Goal: Task Accomplishment & Management: Manage account settings

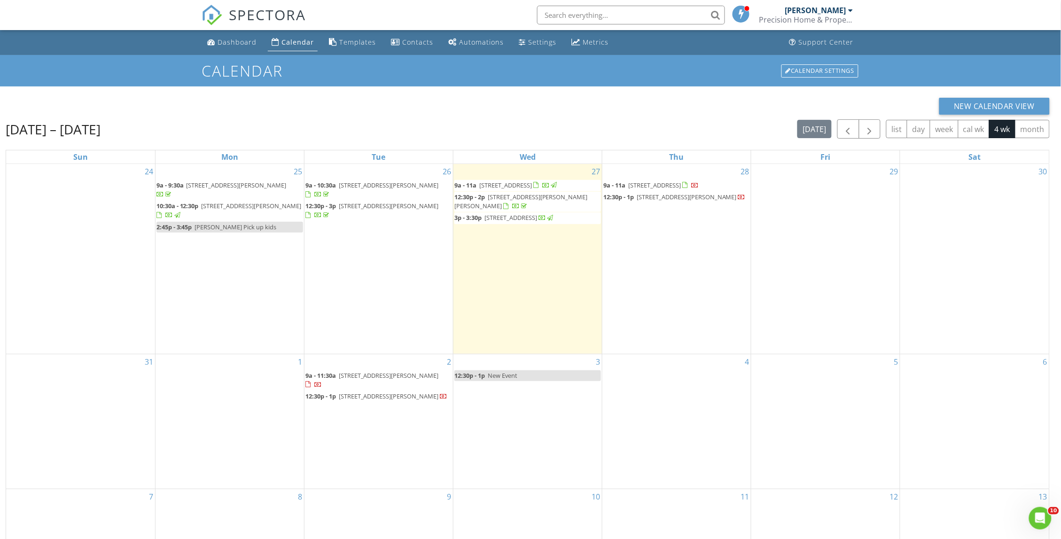
click at [680, 79] on div "Calendar Calendar Settings" at bounding box center [530, 70] width 1061 height 31
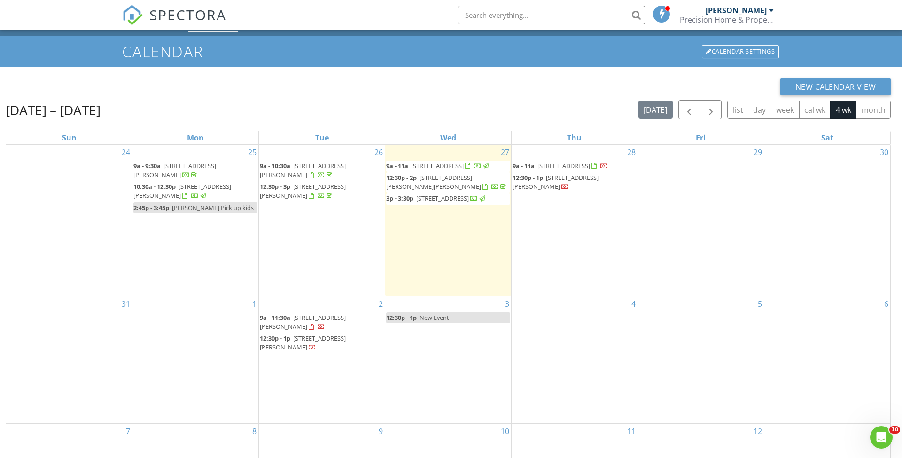
scroll to position [21, 0]
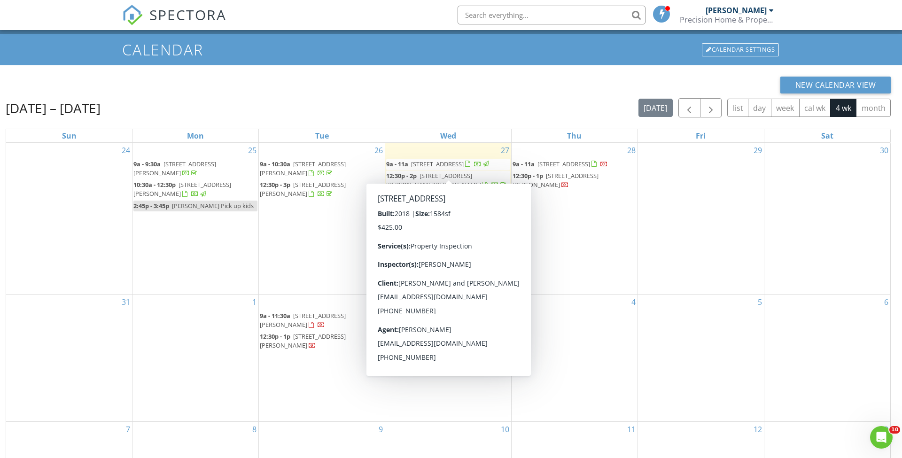
click at [428, 162] on span "[STREET_ADDRESS]" at bounding box center [437, 164] width 53 height 8
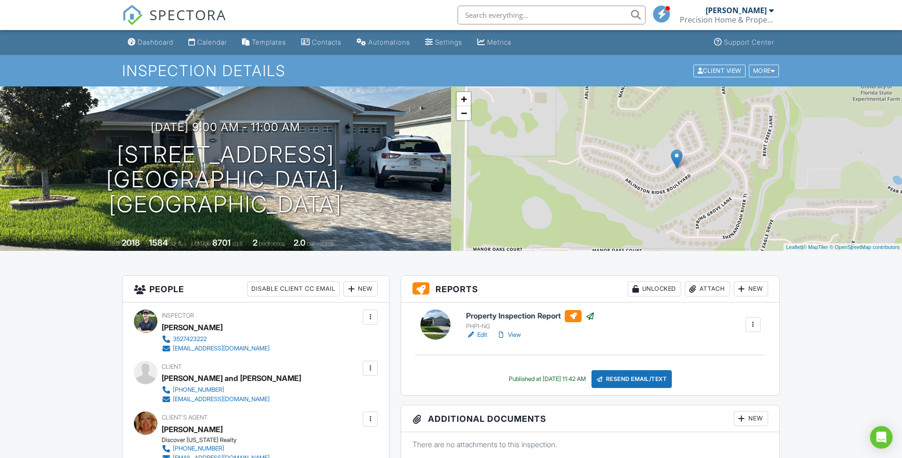
click at [516, 338] on link "View" at bounding box center [509, 334] width 24 height 9
click at [217, 42] on div "Calendar" at bounding box center [212, 42] width 30 height 8
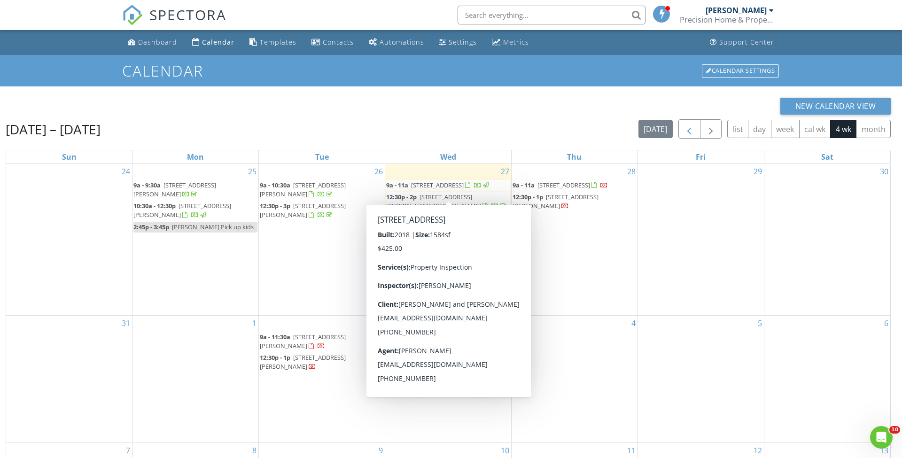
click at [690, 133] on span "button" at bounding box center [689, 129] width 11 height 11
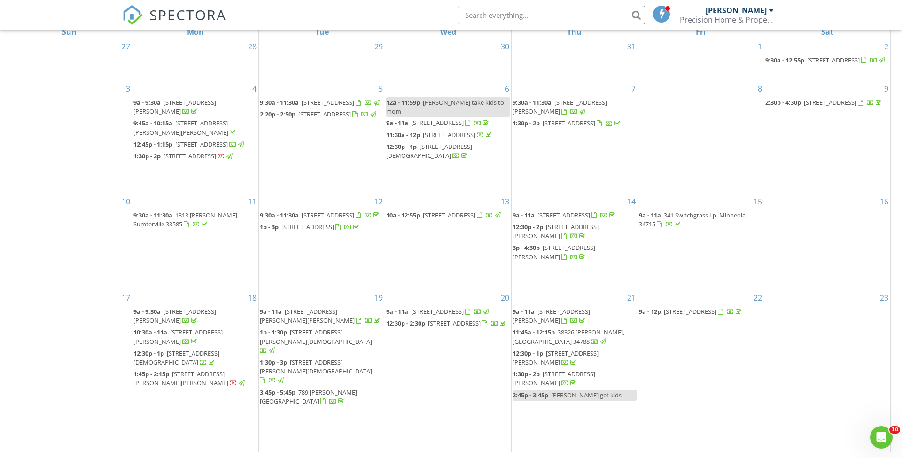
scroll to position [125, 0]
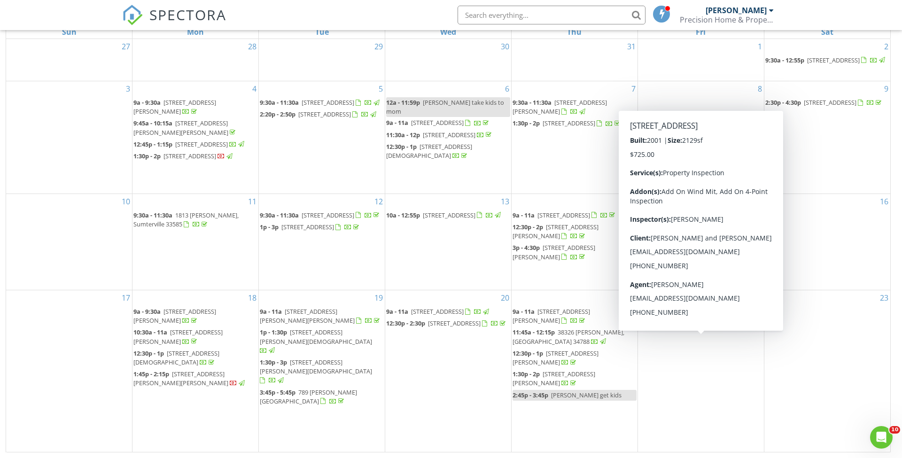
click at [710, 316] on span "[STREET_ADDRESS]" at bounding box center [690, 311] width 53 height 8
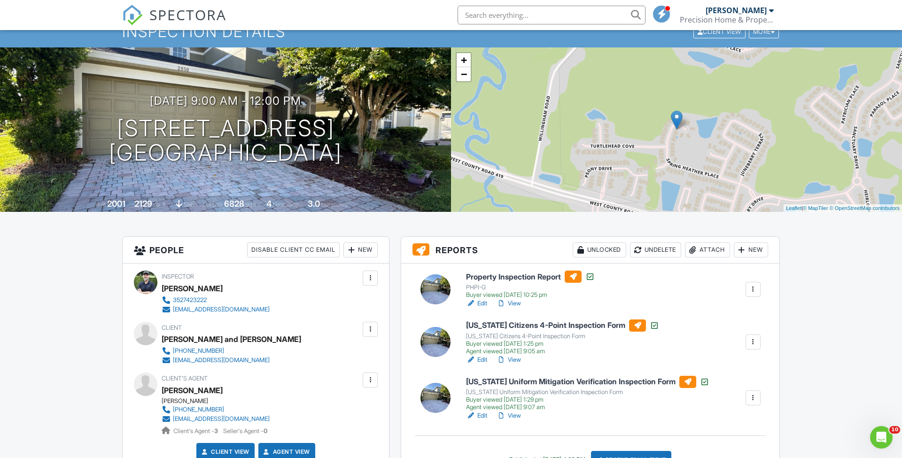
click at [517, 305] on link "View" at bounding box center [509, 303] width 24 height 9
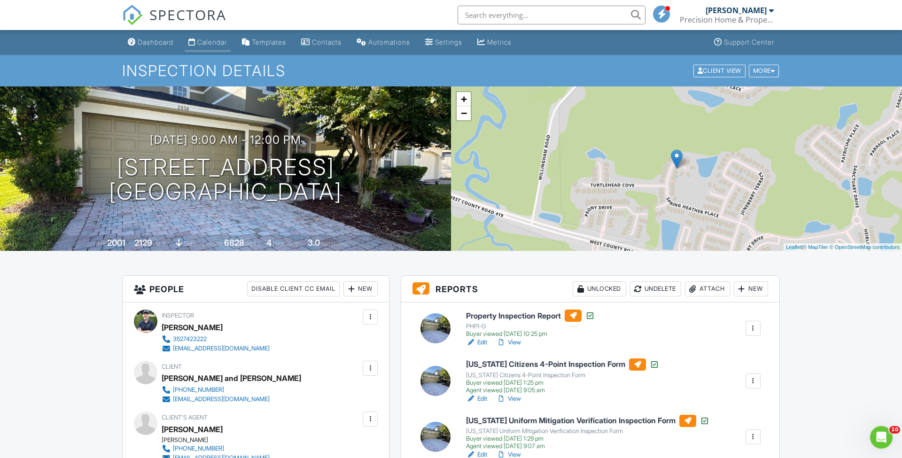
click at [226, 48] on link "Calendar" at bounding box center [208, 42] width 46 height 17
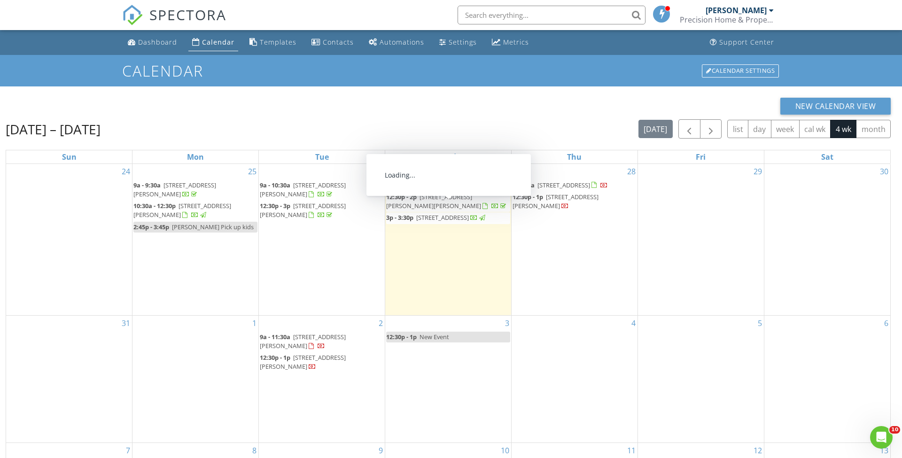
click at [483, 211] on div at bounding box center [495, 206] width 25 height 9
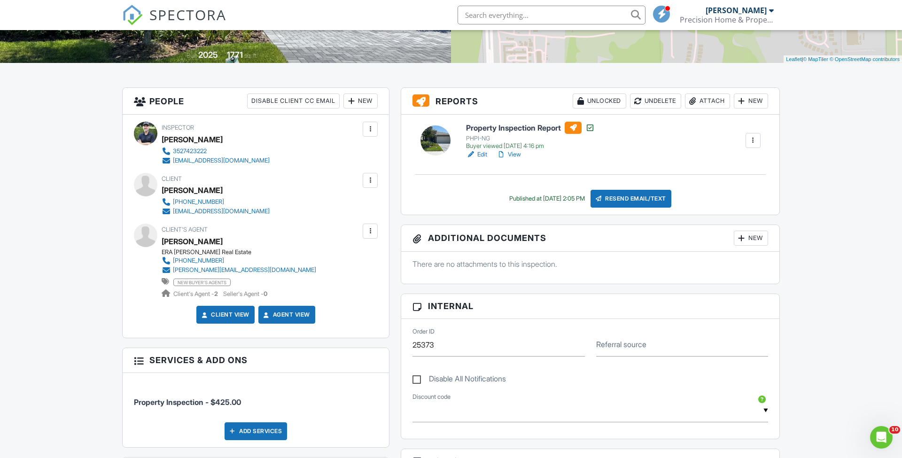
scroll to position [191, 0]
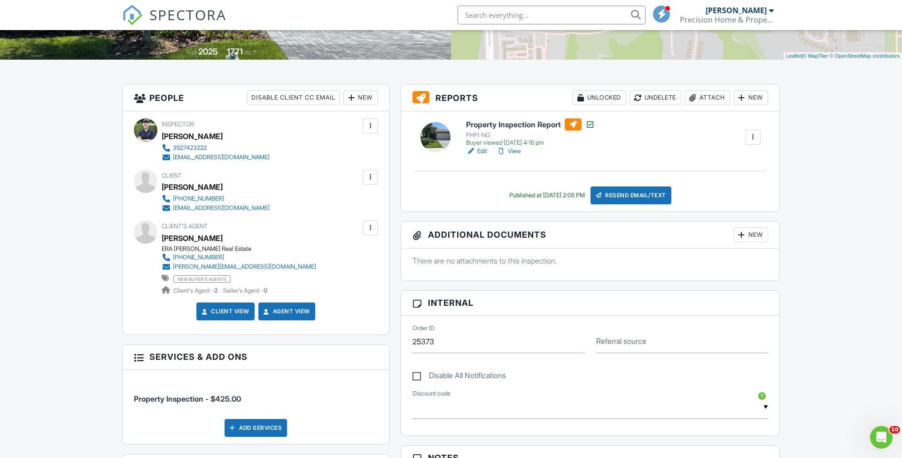
click at [517, 151] on link "View" at bounding box center [509, 151] width 24 height 9
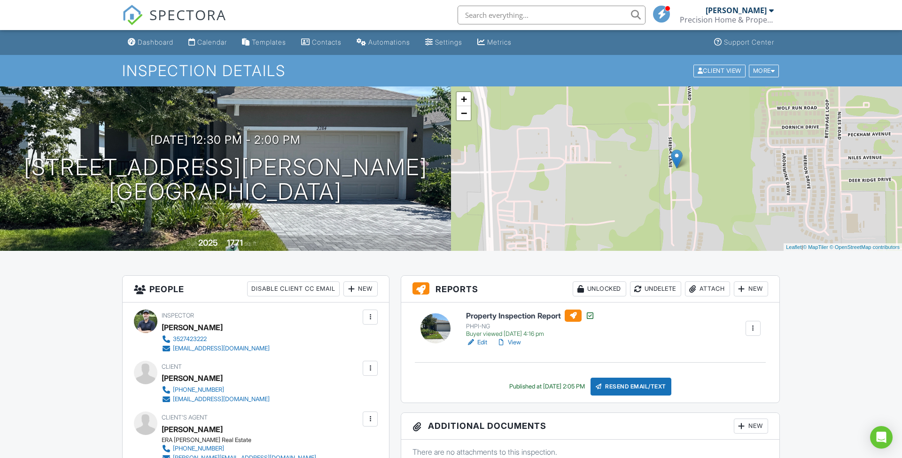
click at [483, 343] on link "Edit" at bounding box center [476, 342] width 21 height 9
click at [520, 346] on link "View" at bounding box center [509, 342] width 24 height 9
click at [215, 43] on div "Calendar" at bounding box center [212, 42] width 30 height 8
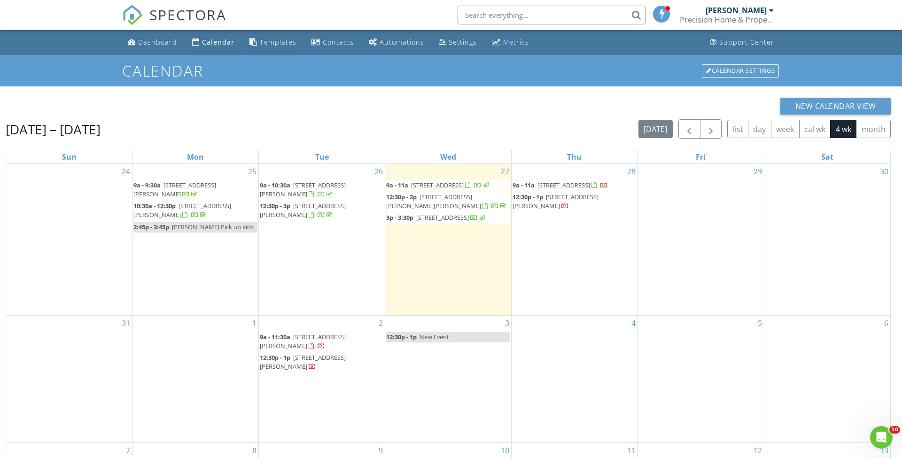
click at [275, 47] on link "Templates" at bounding box center [273, 42] width 54 height 17
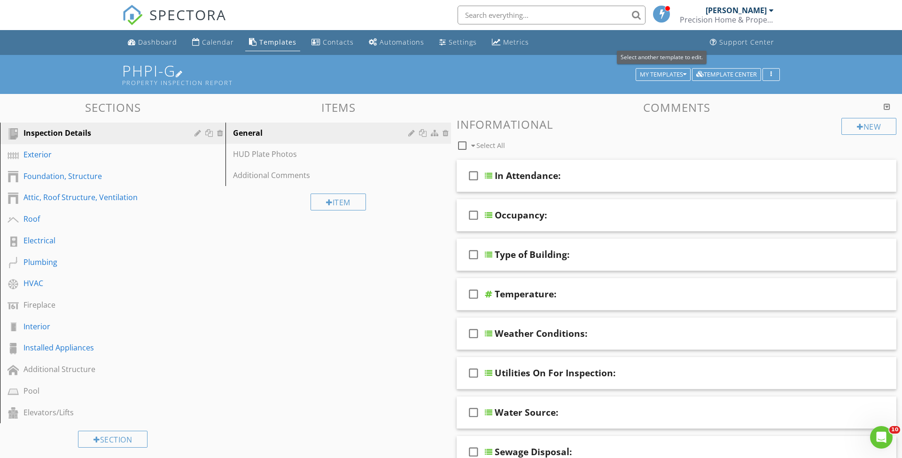
drag, startPoint x: 668, startPoint y: 71, endPoint x: 666, endPoint y: 64, distance: 7.0
click at [668, 71] on div "My Templates" at bounding box center [663, 74] width 47 height 7
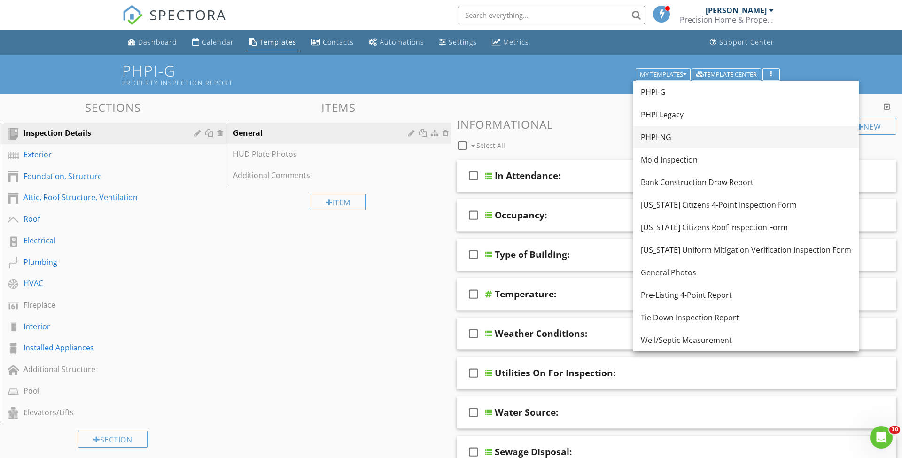
click at [662, 137] on div "PHPI-NG" at bounding box center [746, 137] width 210 height 11
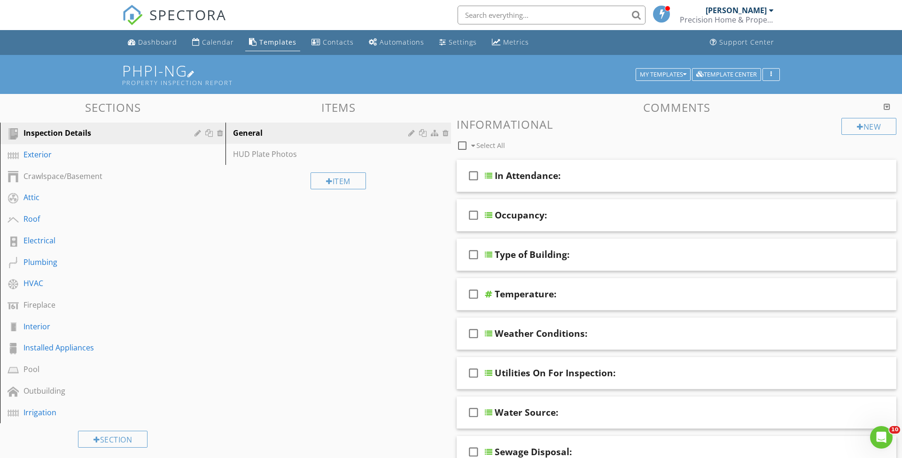
click at [179, 71] on h1 "PHPI-NG Property Inspection Report" at bounding box center [451, 74] width 658 height 24
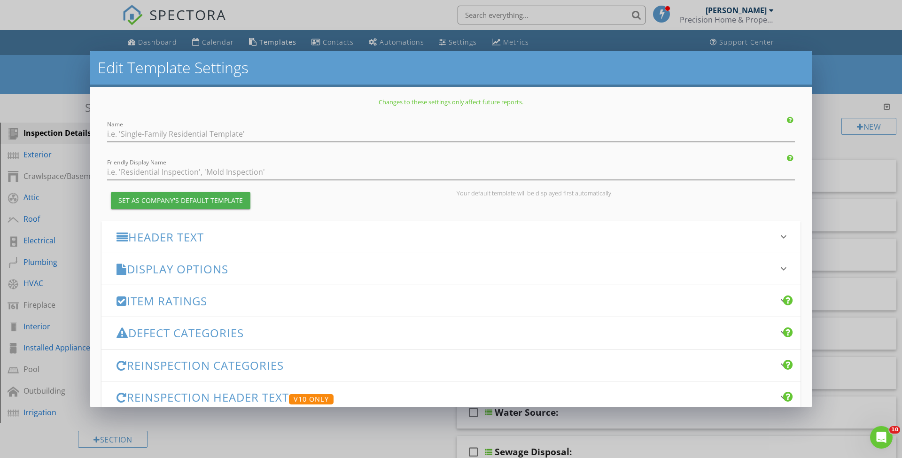
type input "PHPI-NG"
type input "Property Inspection Report"
type input "PHPI"
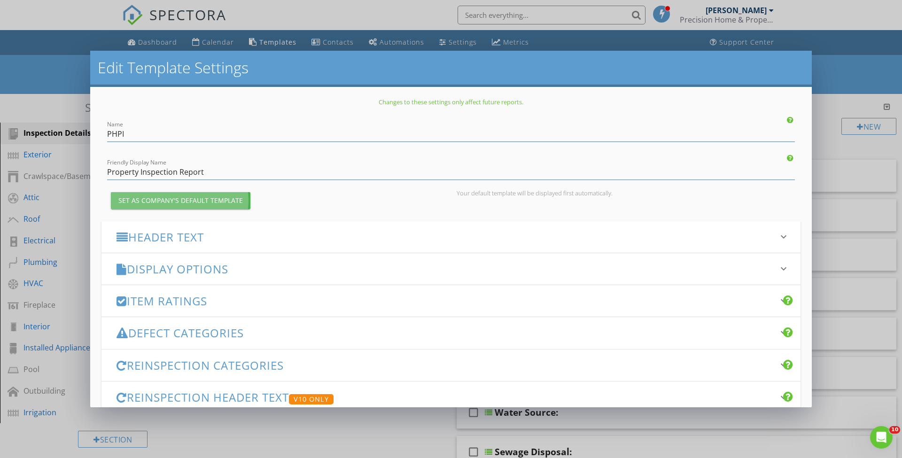
click at [181, 198] on div "Set as Company's Default Template" at bounding box center [180, 200] width 125 height 10
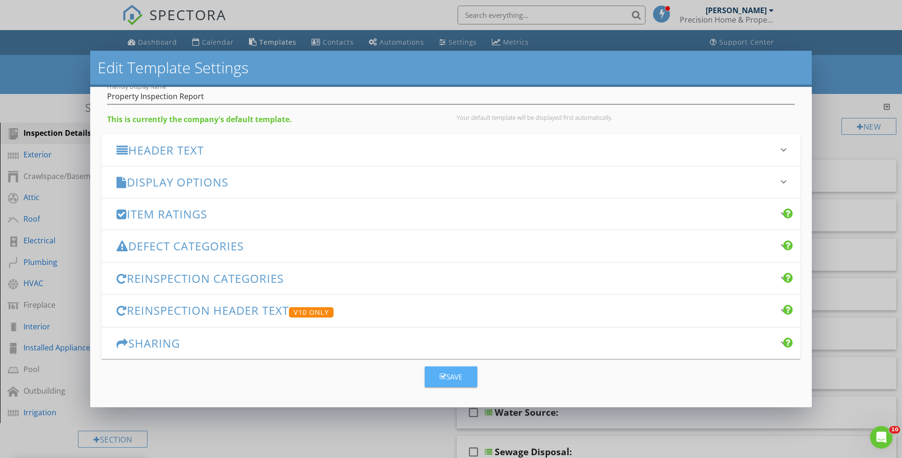
scroll to position [75, 0]
click at [464, 376] on button "Save" at bounding box center [451, 377] width 53 height 21
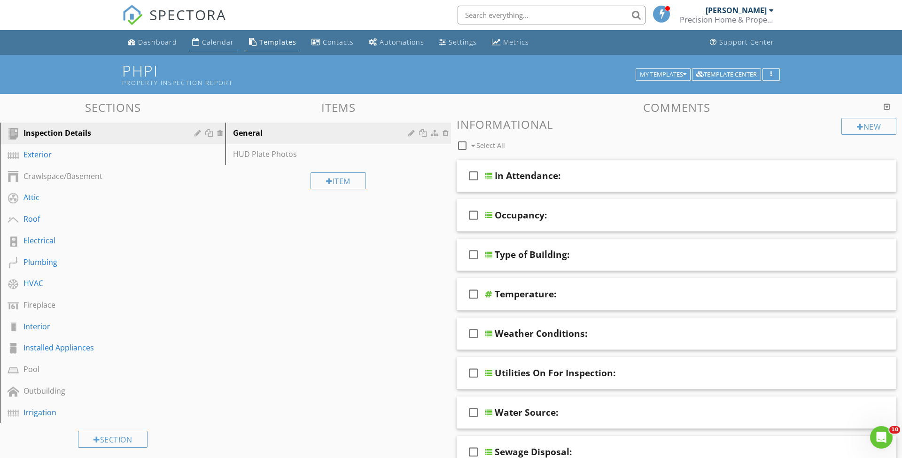
click at [201, 52] on li "Calendar" at bounding box center [213, 42] width 53 height 25
click at [217, 43] on div "Calendar" at bounding box center [218, 42] width 32 height 9
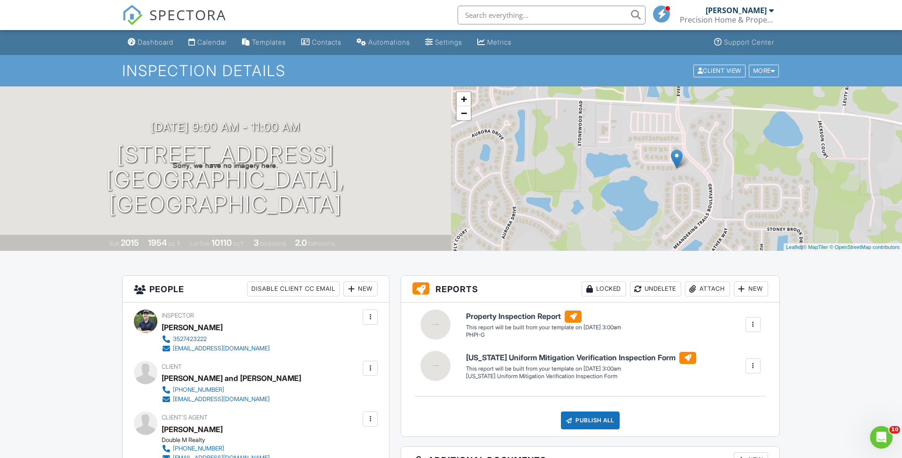
click at [753, 326] on div at bounding box center [752, 324] width 9 height 9
click at [734, 379] on div "Delete" at bounding box center [736, 375] width 20 height 10
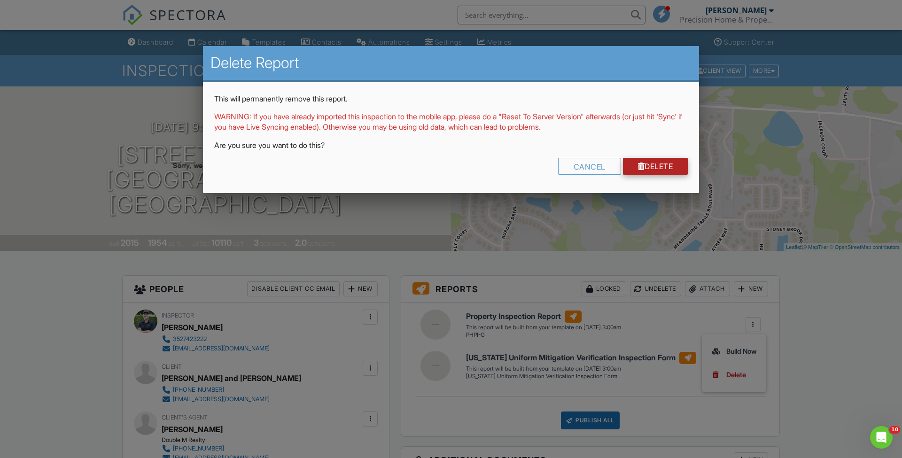
click at [665, 161] on link "Delete" at bounding box center [655, 166] width 65 height 17
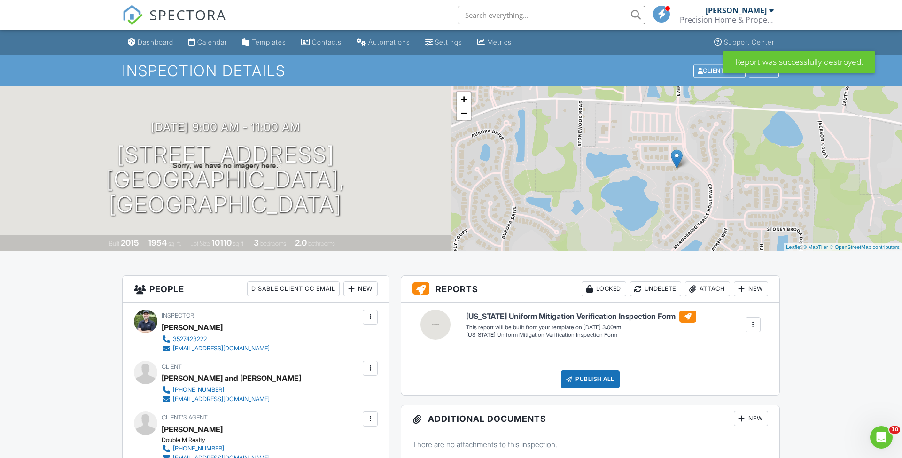
click at [747, 293] on div "New" at bounding box center [751, 288] width 34 height 15
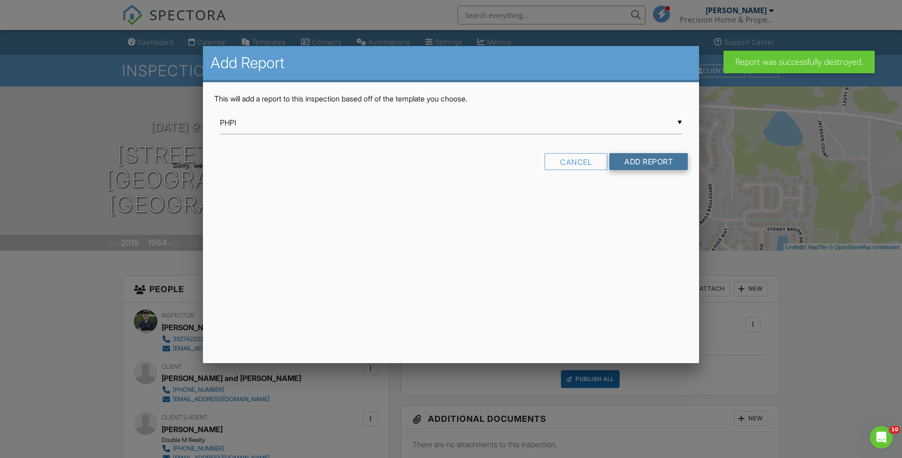
click at [662, 160] on input "Add Report" at bounding box center [648, 161] width 78 height 17
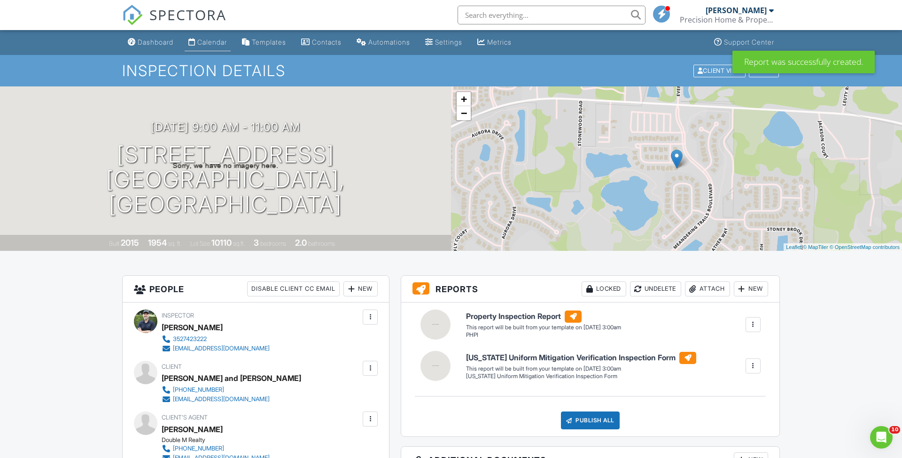
click at [210, 47] on link "Calendar" at bounding box center [208, 42] width 46 height 17
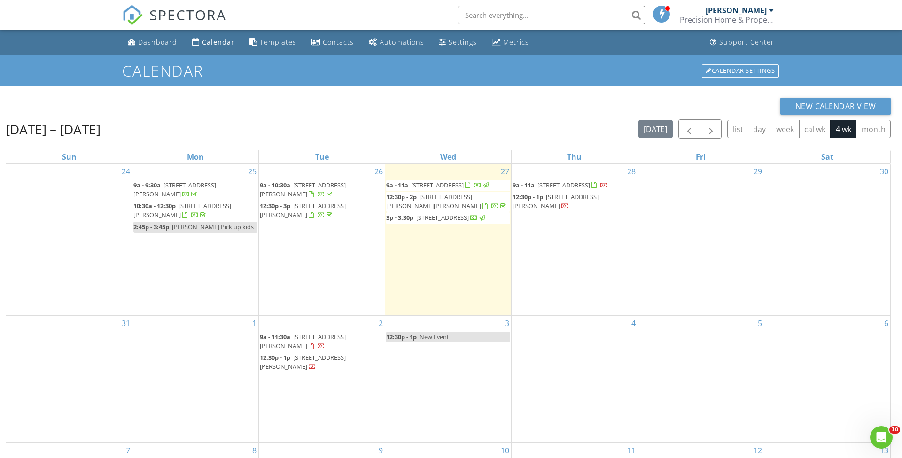
click at [319, 333] on span "36813 Barrington Dr, Eustis 32736" at bounding box center [303, 341] width 86 height 17
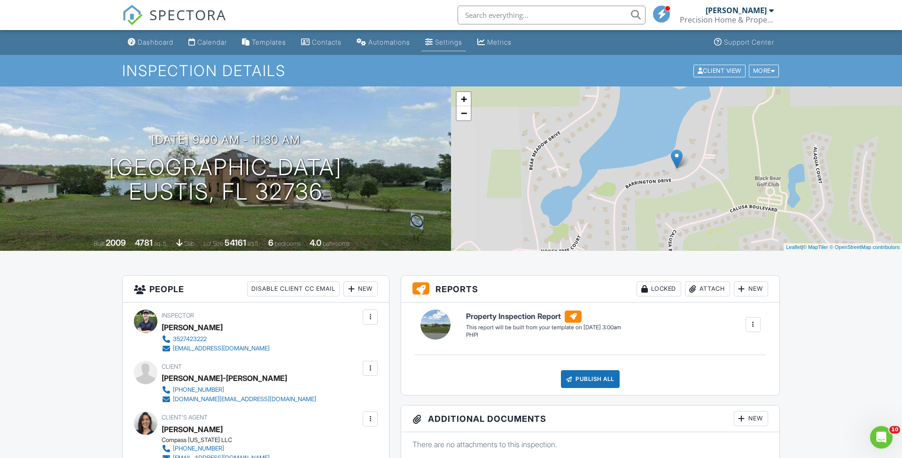
click at [462, 43] on div "Settings" at bounding box center [448, 42] width 27 height 8
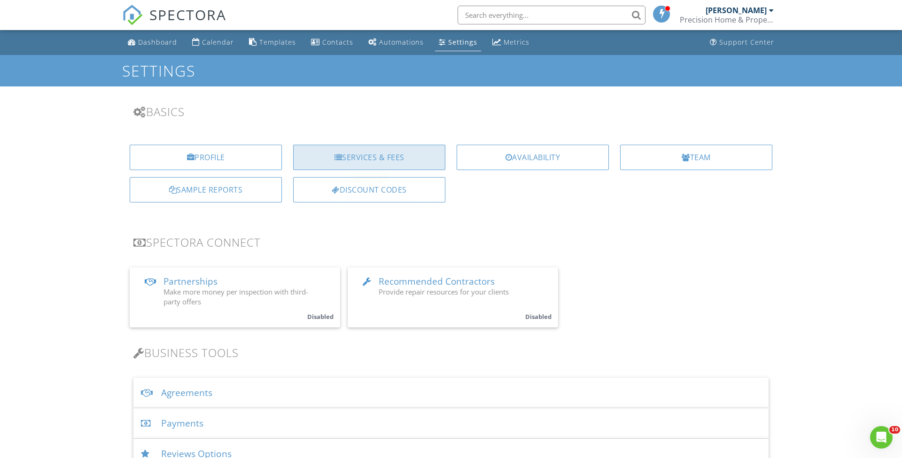
click at [365, 157] on div "Services & Fees" at bounding box center [369, 157] width 152 height 25
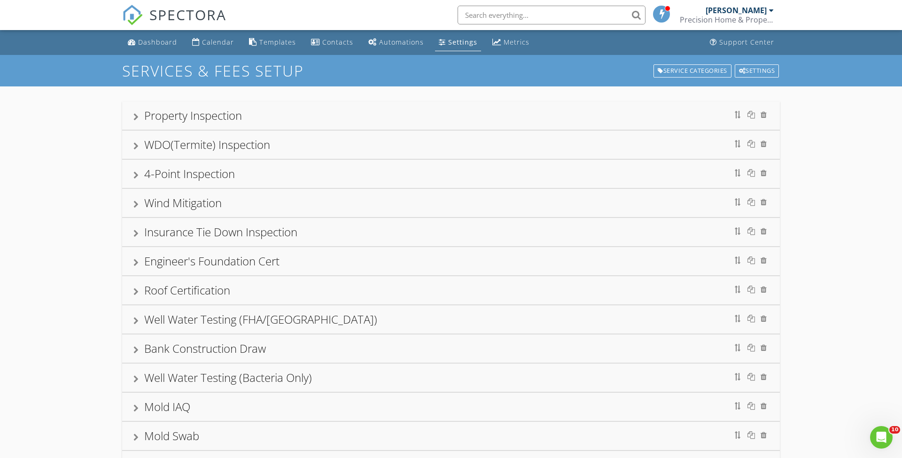
click at [133, 119] on div "Property Inspection" at bounding box center [451, 115] width 658 height 28
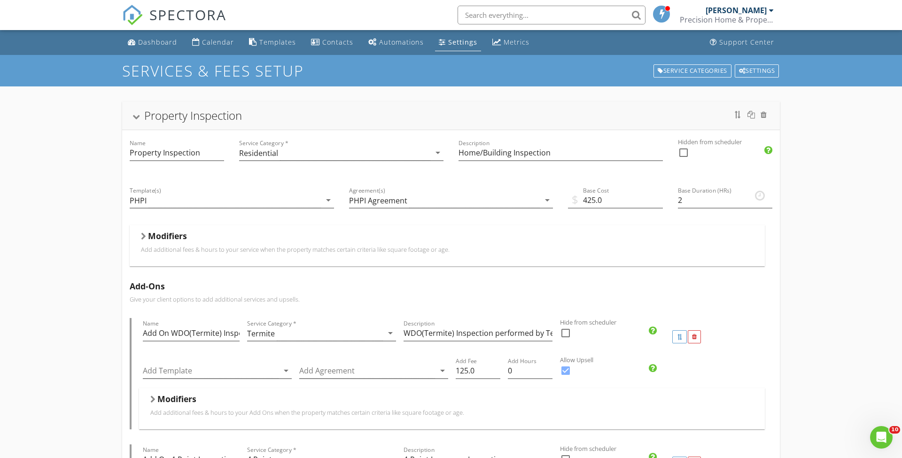
click at [133, 119] on div at bounding box center [136, 117] width 8 height 5
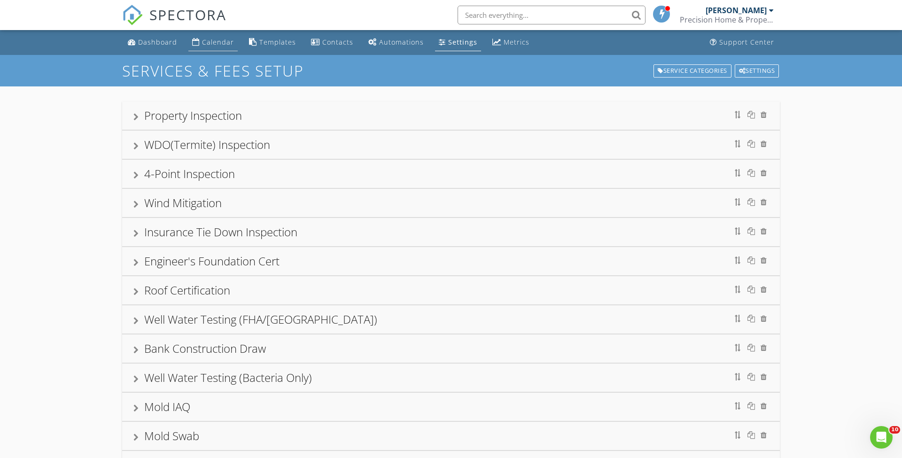
click at [211, 48] on link "Calendar" at bounding box center [212, 42] width 49 height 17
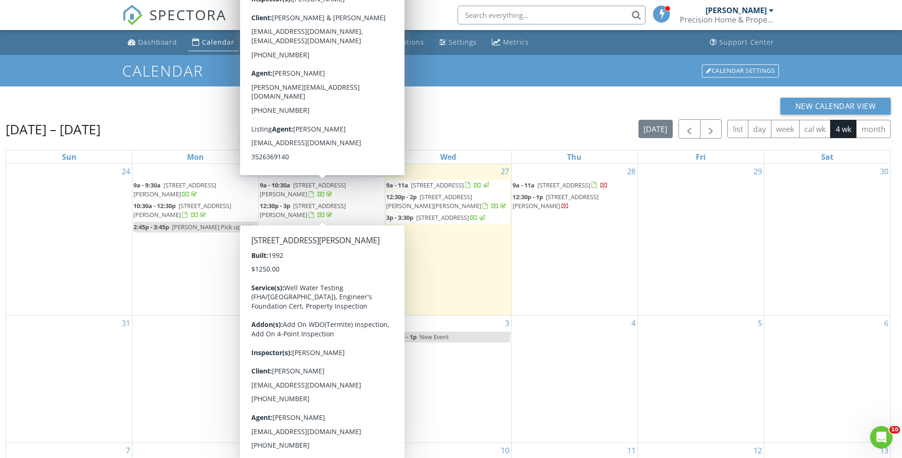
click at [211, 69] on h1 "Calendar" at bounding box center [451, 70] width 658 height 16
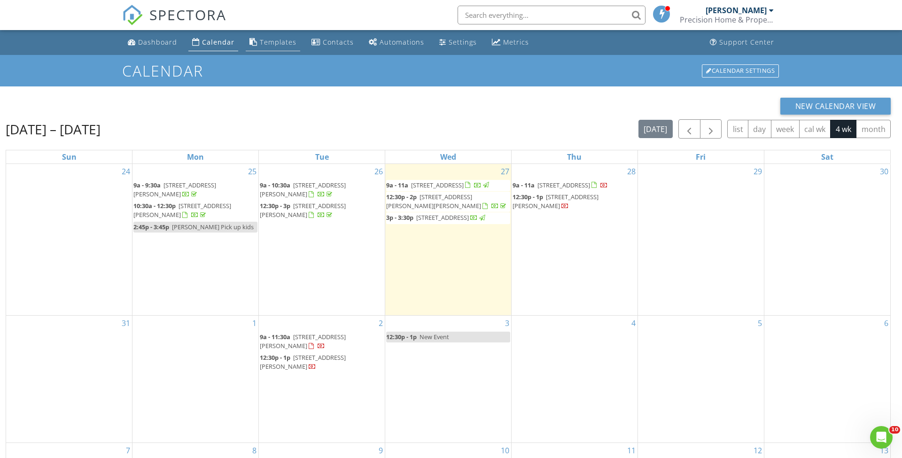
click at [279, 43] on div "Templates" at bounding box center [278, 42] width 37 height 9
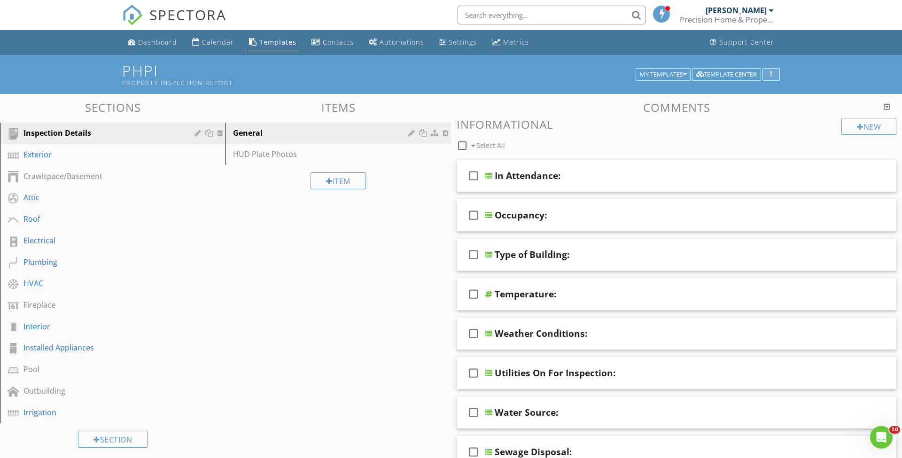
click at [766, 77] on button "button" at bounding box center [771, 74] width 17 height 13
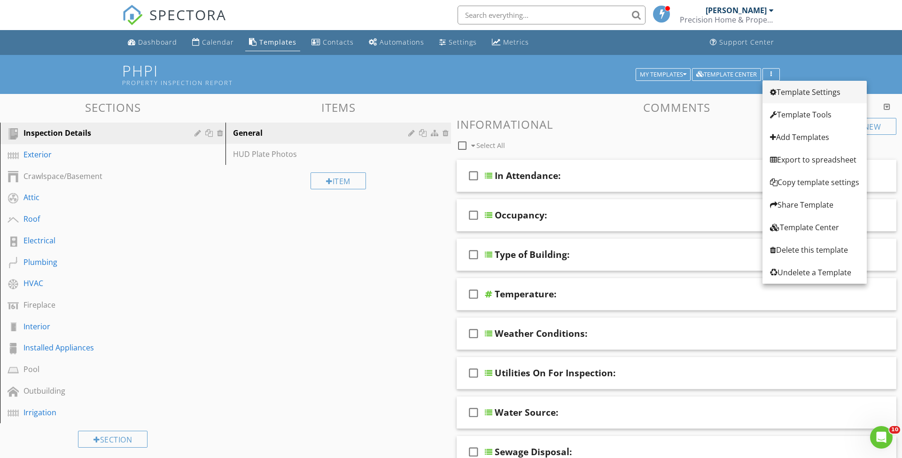
click at [794, 90] on div "Template Settings" at bounding box center [814, 91] width 89 height 11
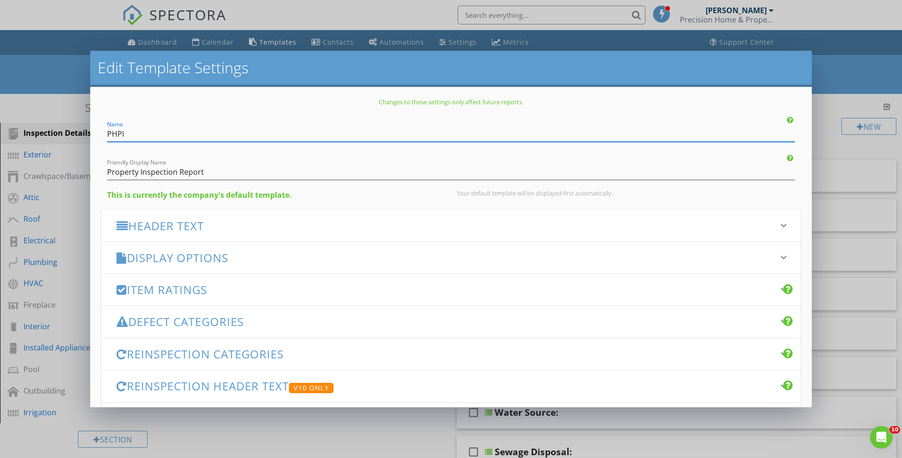
click at [181, 260] on h3 "Display Options" at bounding box center [446, 257] width 658 height 13
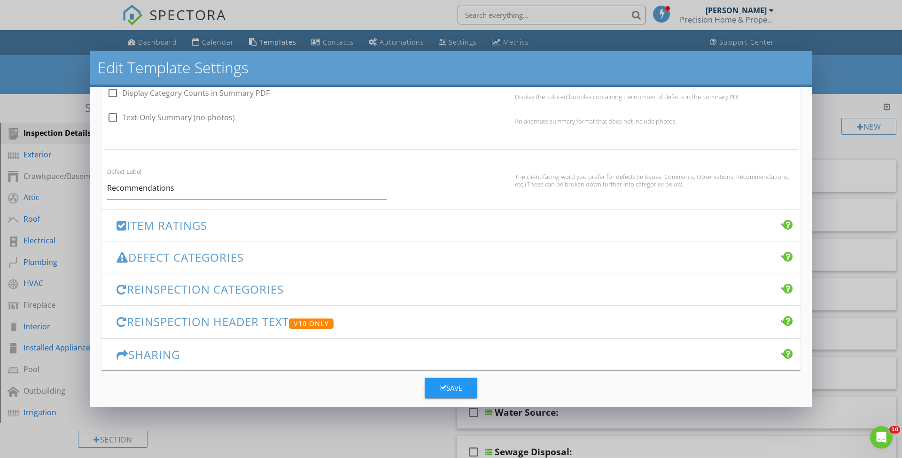
scroll to position [592, 0]
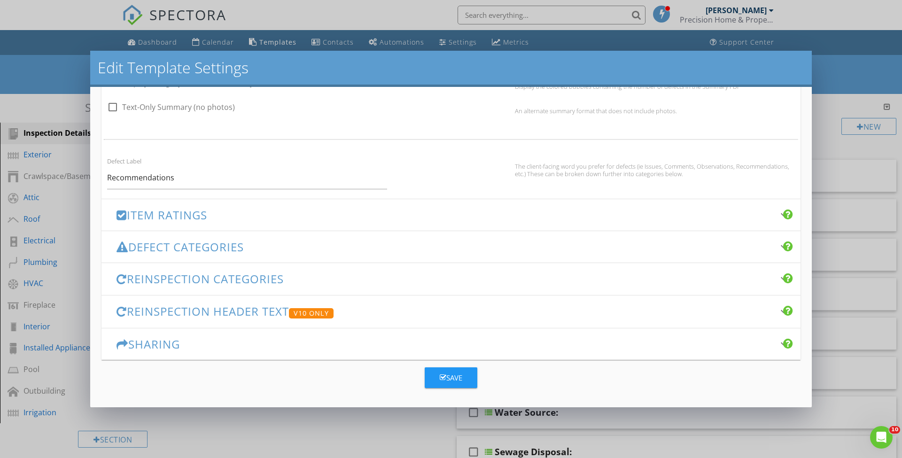
click at [53, 62] on div "Edit Template Settings Changes to these settings only affect future reports. Na…" at bounding box center [451, 229] width 902 height 458
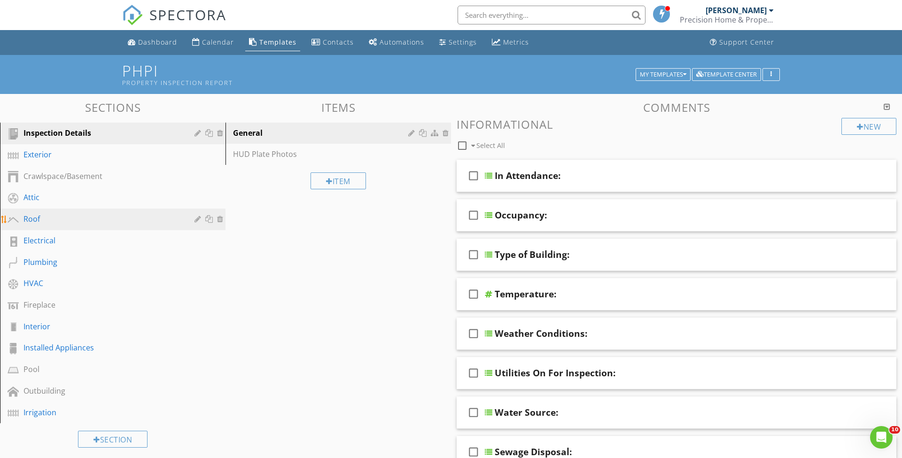
click at [40, 216] on div "Roof" at bounding box center [101, 218] width 157 height 11
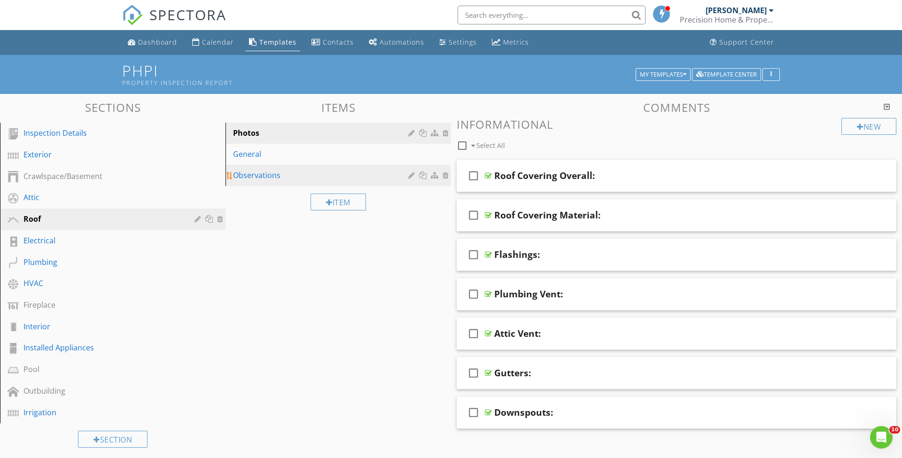
click at [265, 171] on div "Observations" at bounding box center [322, 175] width 178 height 11
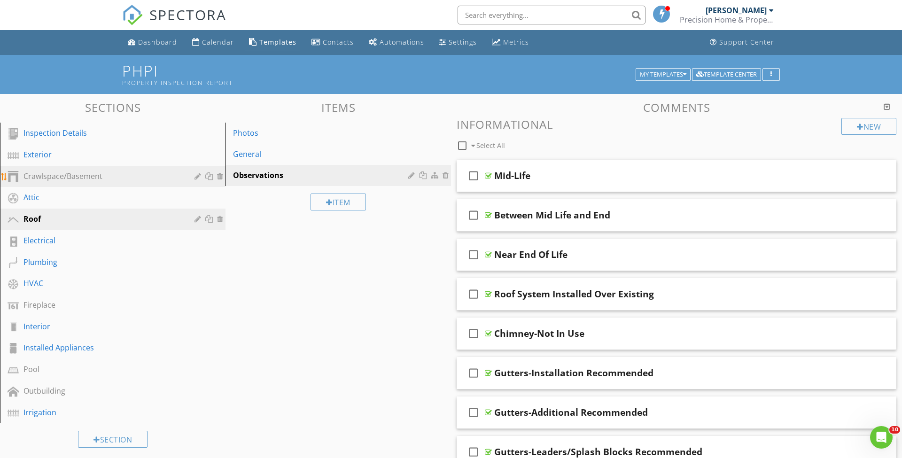
scroll to position [0, 0]
